Goal: Check status: Check status

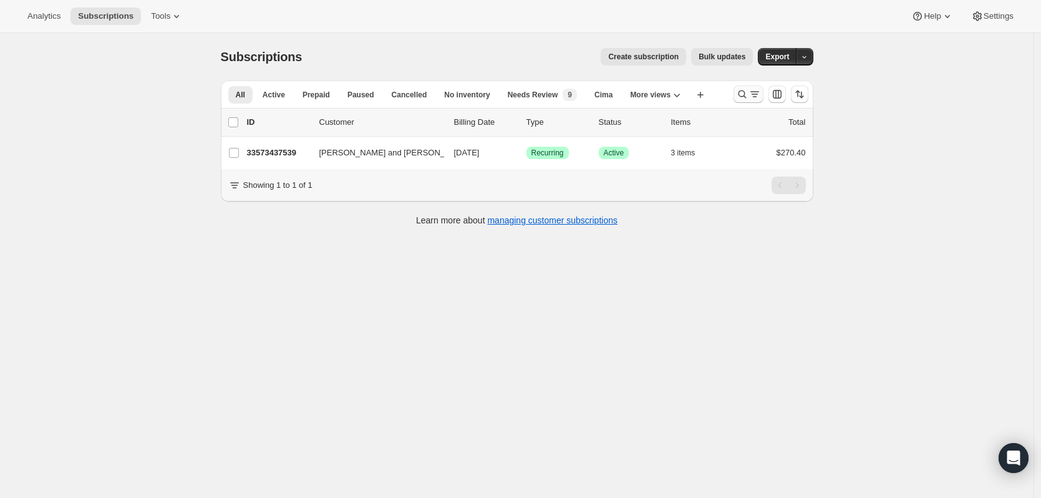
click at [745, 96] on icon "Search and filter results" at bounding box center [742, 94] width 12 height 12
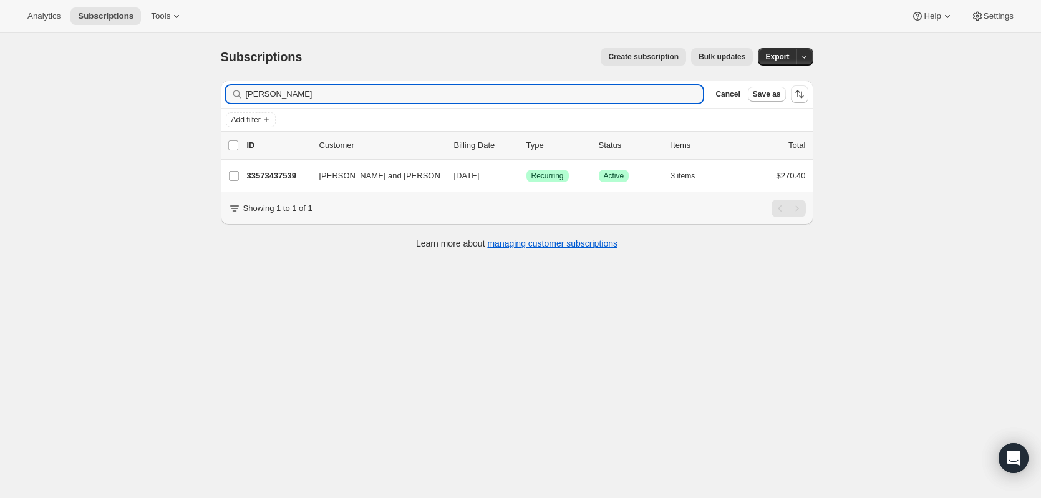
drag, startPoint x: 334, startPoint y: 96, endPoint x: 163, endPoint y: 77, distance: 171.9
click at [163, 77] on div "Subscriptions. This page is ready Subscriptions Create subscription Bulk update…" at bounding box center [516, 282] width 1033 height 498
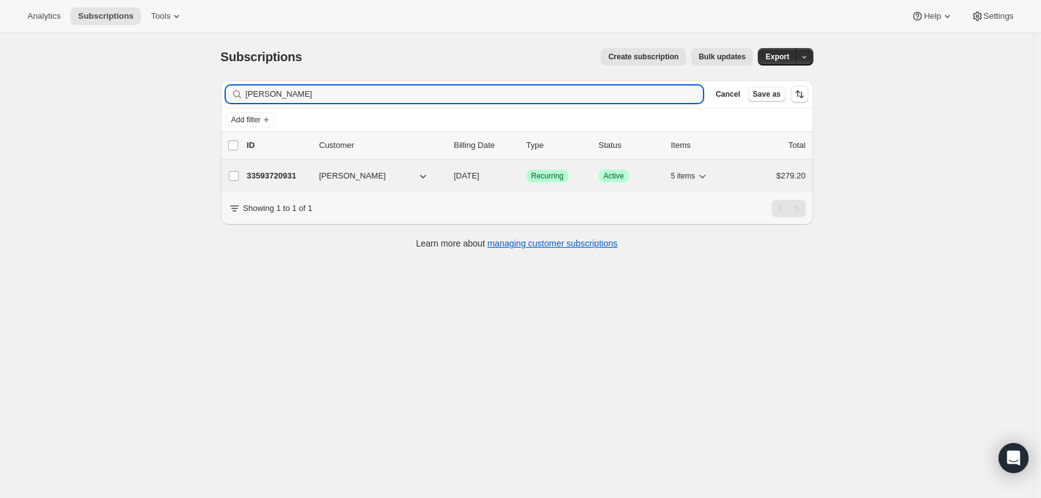
type input "[PERSON_NAME]"
click at [285, 176] on p "33593720931" at bounding box center [278, 176] width 62 height 12
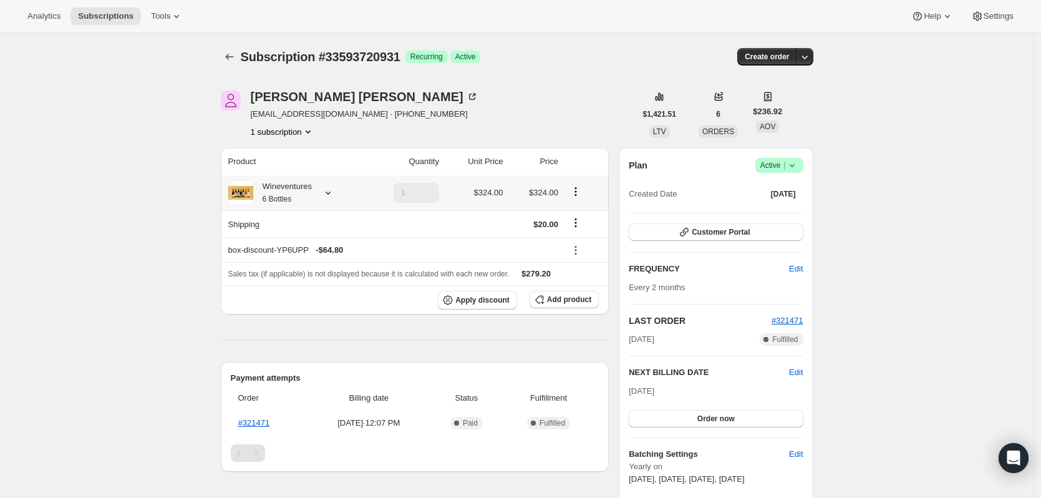
click at [329, 198] on icon at bounding box center [328, 192] width 12 height 12
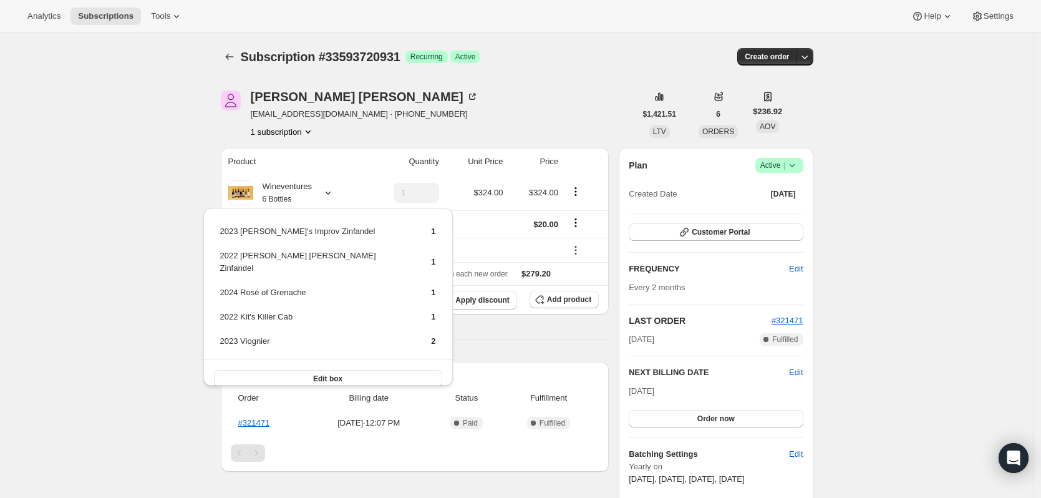
drag, startPoint x: 251, startPoint y: 415, endPoint x: 122, endPoint y: 430, distance: 129.9
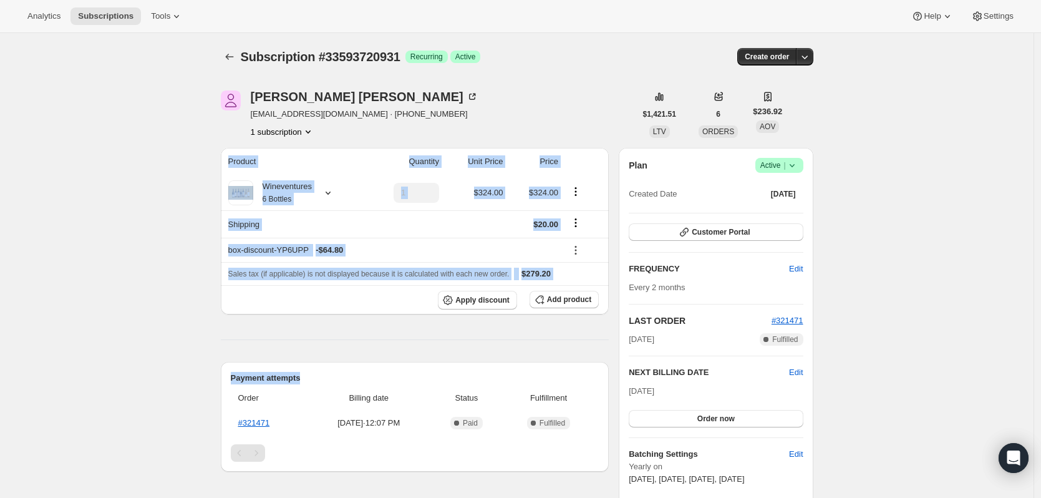
drag, startPoint x: 612, startPoint y: 339, endPoint x: 11, endPoint y: 279, distance: 604.2
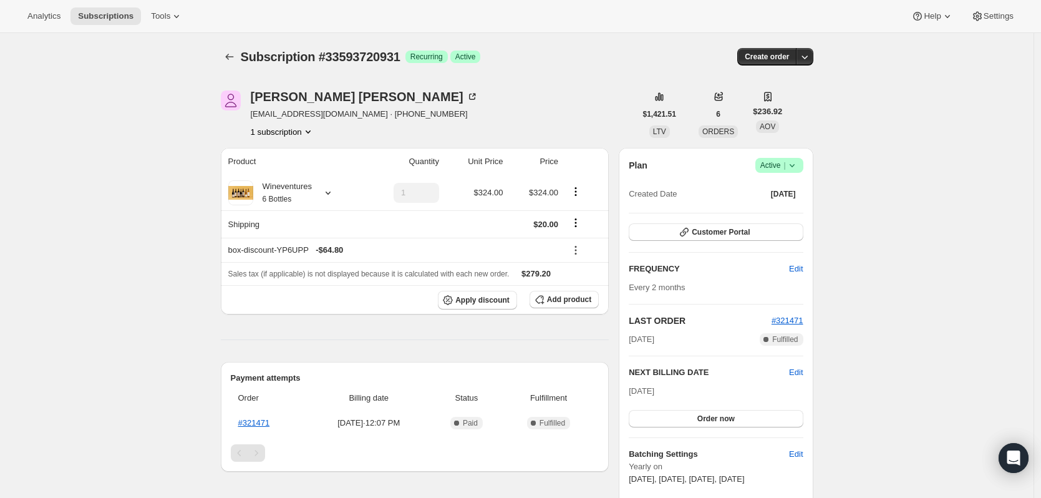
click at [433, 112] on div "[PERSON_NAME] [EMAIL_ADDRESS][DOMAIN_NAME] · [PHONE_NUMBER] 1 subscription" at bounding box center [428, 113] width 415 height 47
